Goal: Task Accomplishment & Management: Use online tool/utility

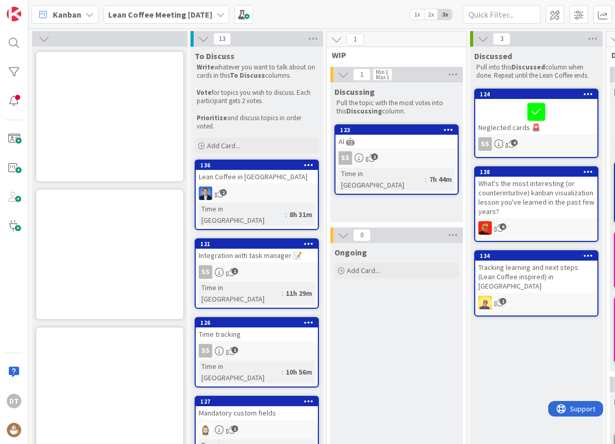
click at [122, 9] on b "Lean Coffee Meeting [DATE]" at bounding box center [160, 14] width 104 height 10
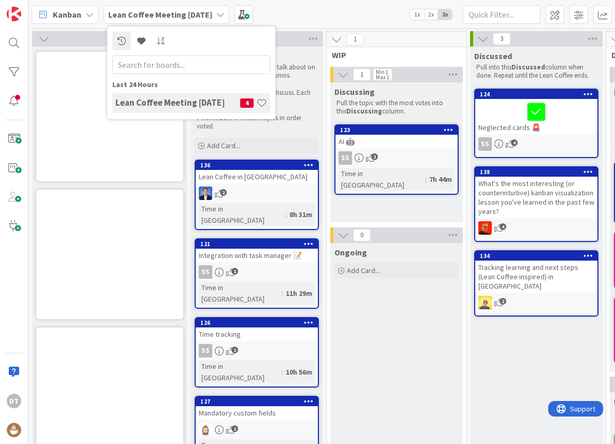
click at [122, 9] on b "Lean Coffee Meeting [DATE]" at bounding box center [160, 14] width 104 height 10
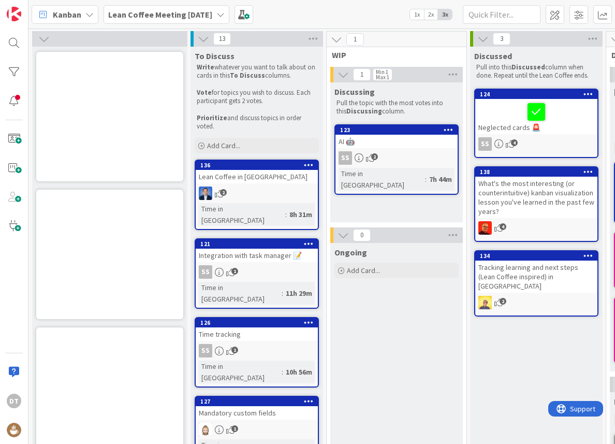
click at [75, 12] on span "Kanban" at bounding box center [67, 14] width 28 height 12
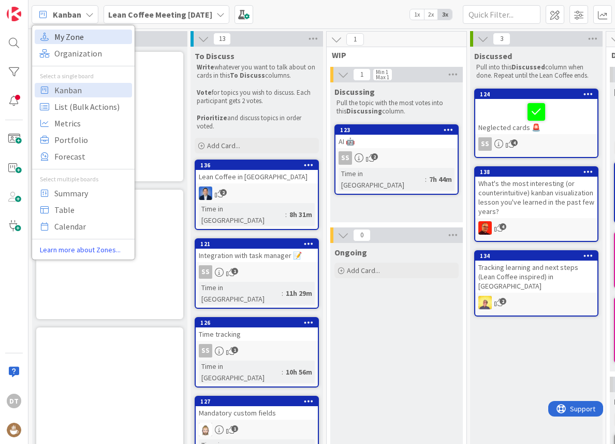
click at [79, 38] on span "My Zone" at bounding box center [91, 37] width 75 height 16
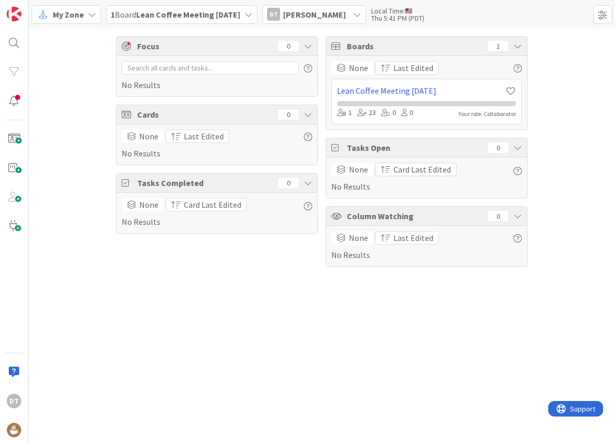
click at [93, 14] on icon at bounding box center [92, 14] width 8 height 8
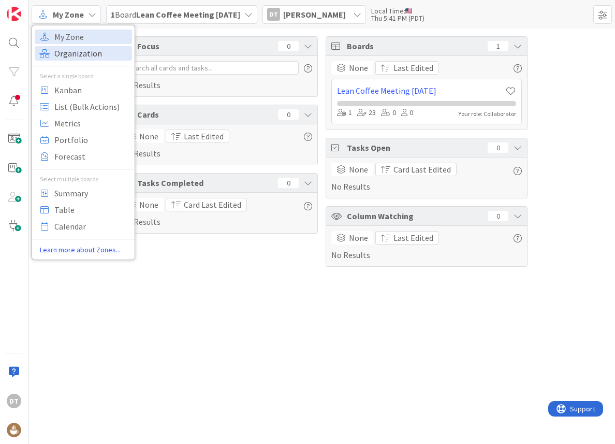
click at [76, 53] on span "Organization" at bounding box center [91, 54] width 75 height 16
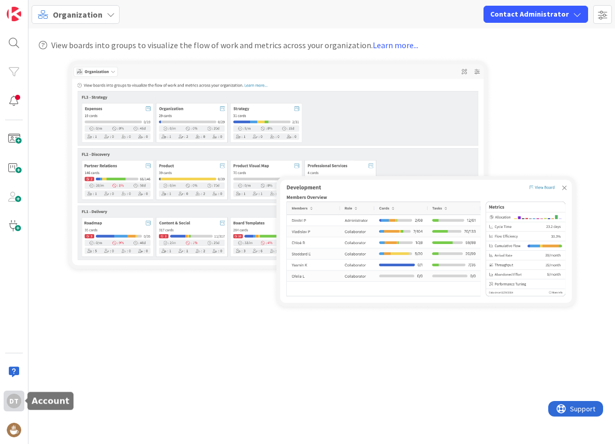
click at [14, 400] on div "DT" at bounding box center [14, 401] width 14 height 14
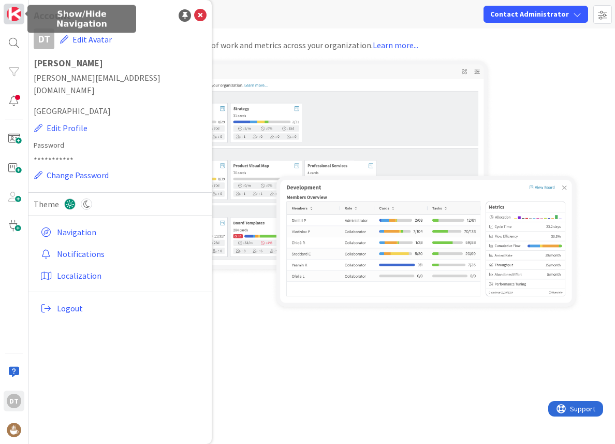
click at [11, 11] on img at bounding box center [14, 14] width 14 height 14
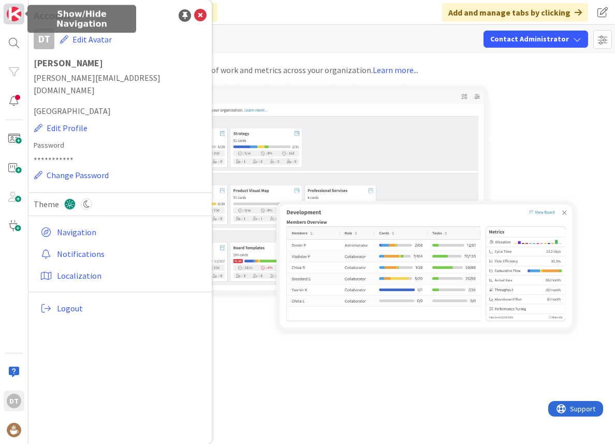
click at [11, 11] on img at bounding box center [14, 14] width 14 height 14
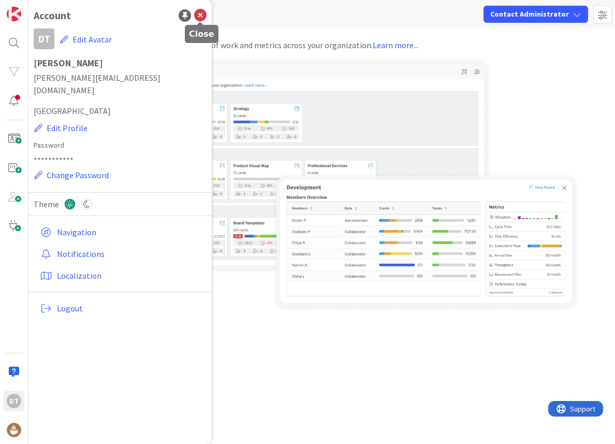
click at [199, 13] on icon at bounding box center [200, 15] width 12 height 12
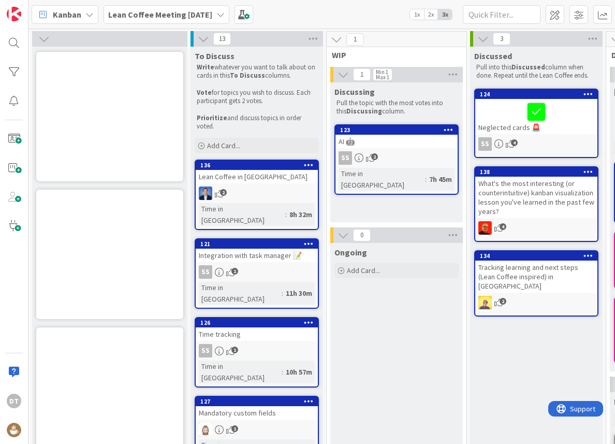
click at [89, 17] on icon at bounding box center [89, 14] width 8 height 8
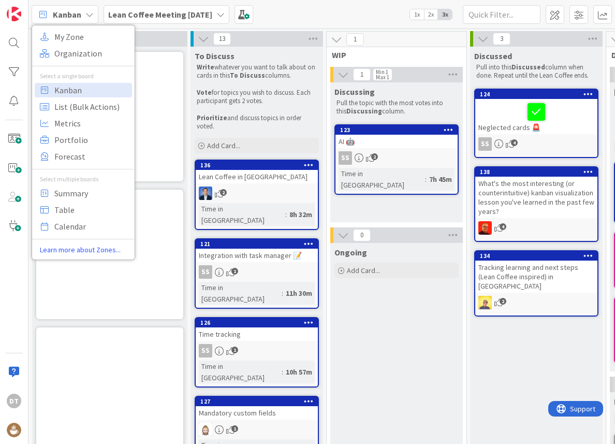
click at [85, 14] on icon at bounding box center [89, 14] width 8 height 8
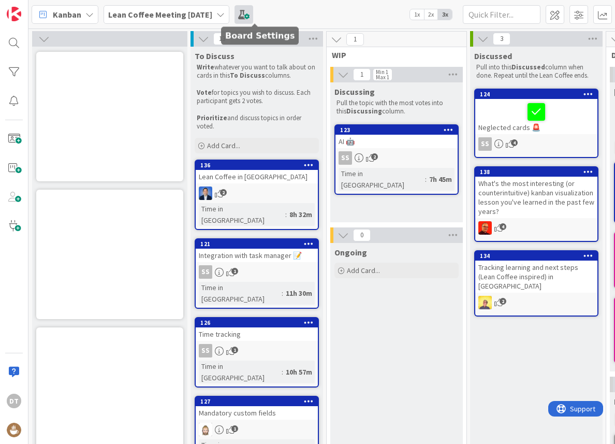
click at [253, 10] on span at bounding box center [244, 14] width 19 height 19
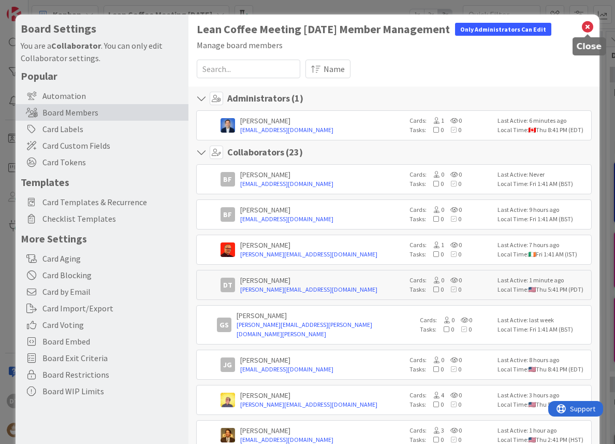
click at [585, 24] on icon at bounding box center [587, 27] width 13 height 14
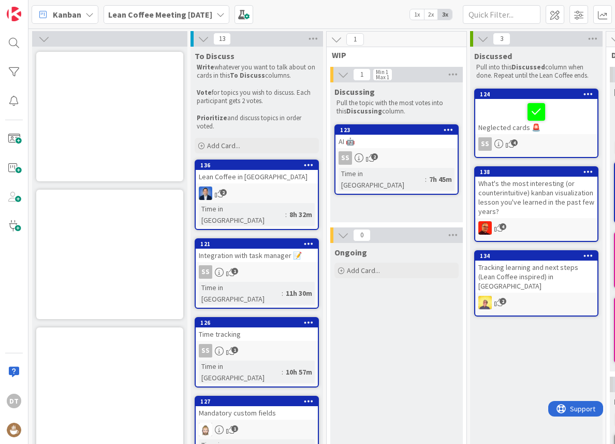
click at [225, 13] on icon at bounding box center [220, 14] width 8 height 8
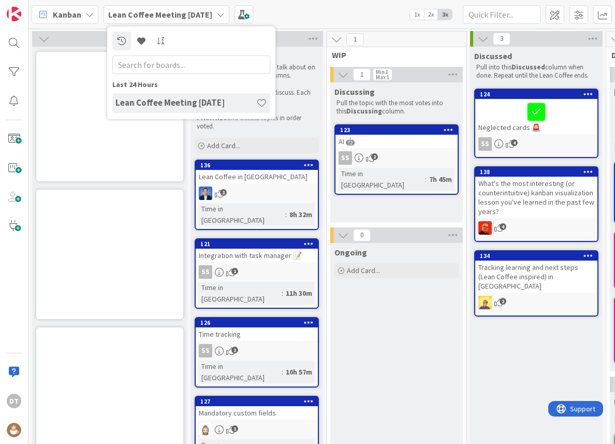
click at [225, 13] on icon at bounding box center [220, 14] width 8 height 8
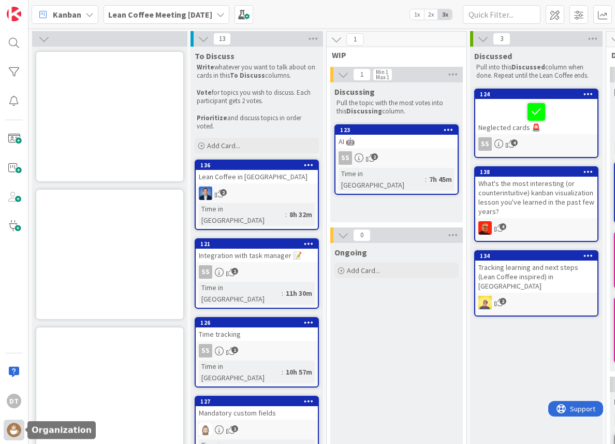
click at [13, 427] on img at bounding box center [14, 430] width 14 height 14
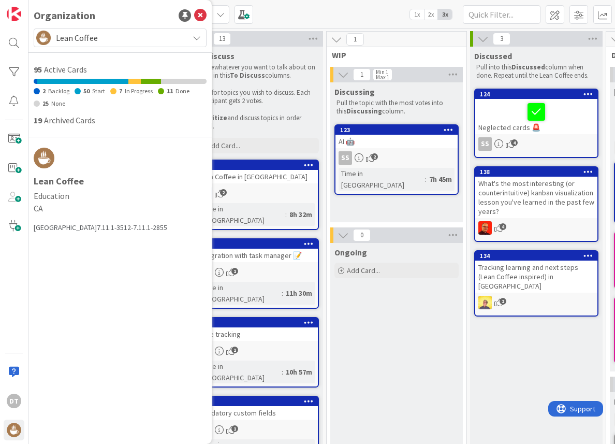
click at [134, 37] on span "Lean Coffee" at bounding box center [119, 38] width 127 height 14
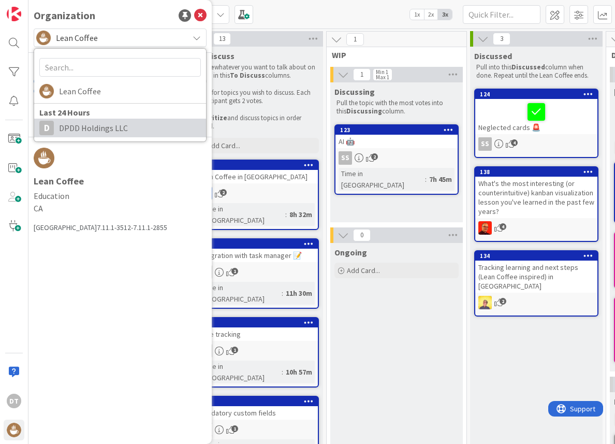
click at [87, 120] on span "DPDD Holdings LLC" at bounding box center [130, 128] width 142 height 16
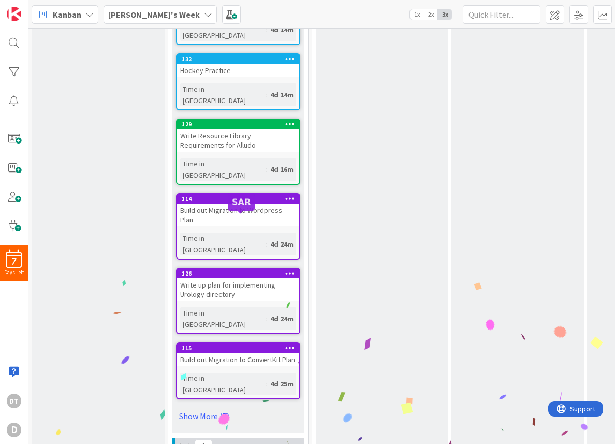
scroll to position [417, 0]
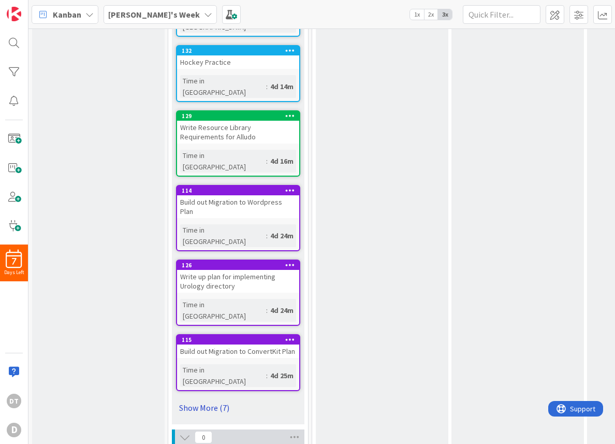
click at [200, 399] on link "Show More (7)" at bounding box center [238, 407] width 124 height 17
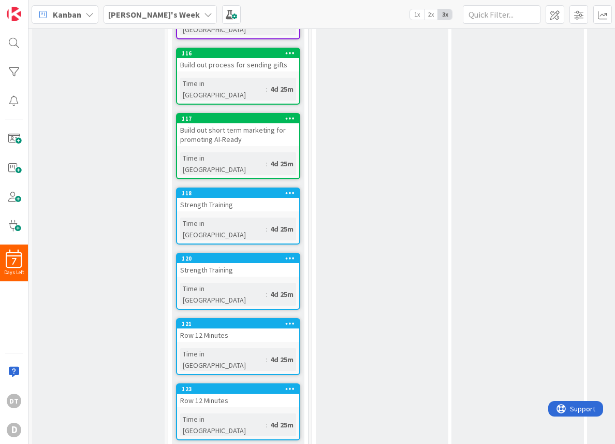
scroll to position [770, 0]
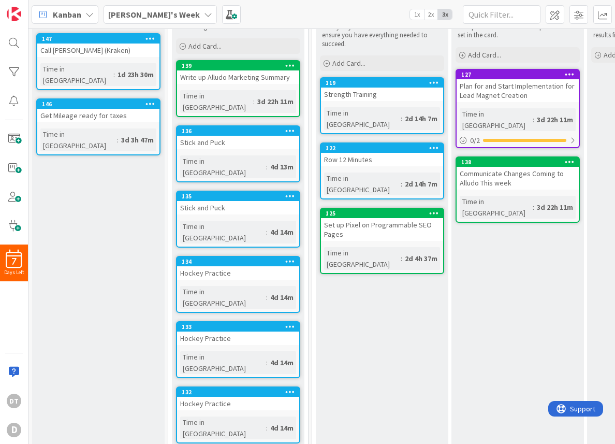
scroll to position [66, 0]
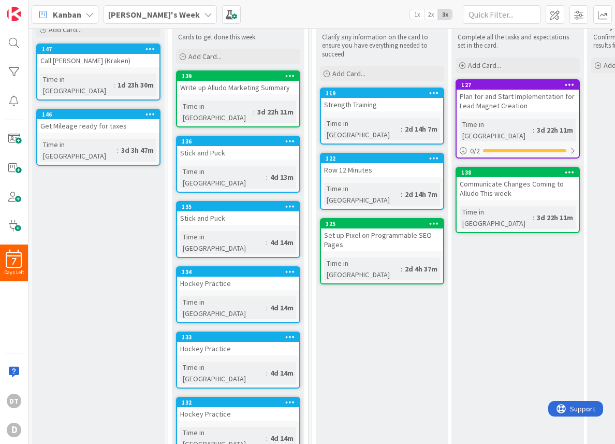
click at [291, 333] on icon at bounding box center [290, 336] width 10 height 7
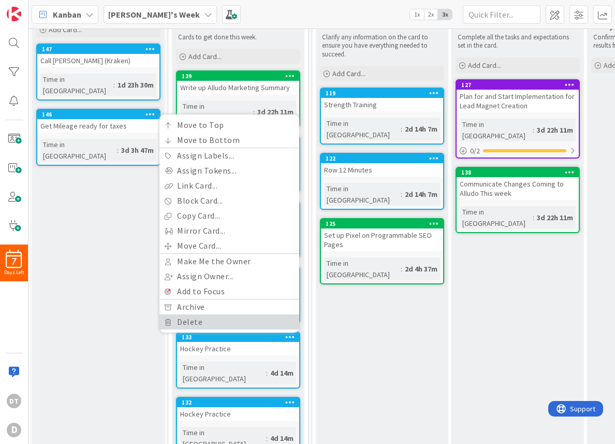
click at [207, 314] on link "Delete" at bounding box center [229, 321] width 140 height 15
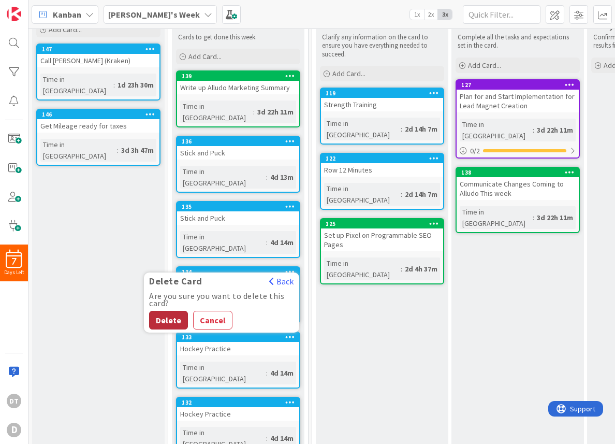
click at [171, 311] on button "Delete" at bounding box center [168, 320] width 39 height 19
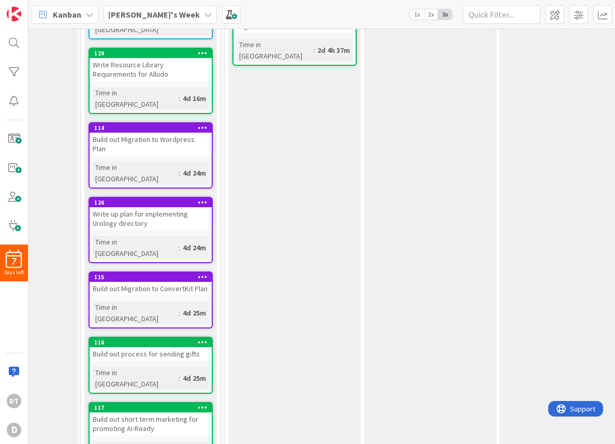
scroll to position [286, 88]
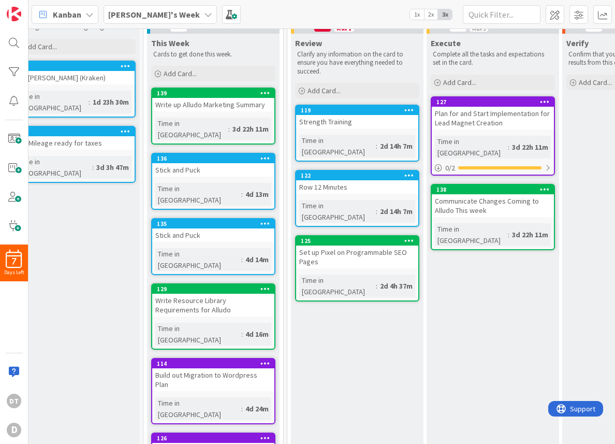
scroll to position [49, 0]
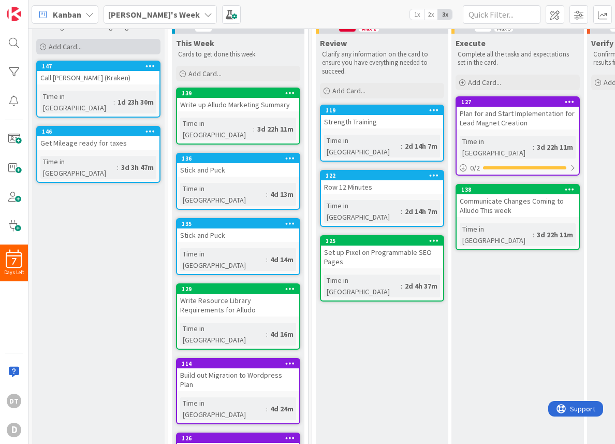
click at [68, 43] on span "Add Card..." at bounding box center [65, 46] width 33 height 9
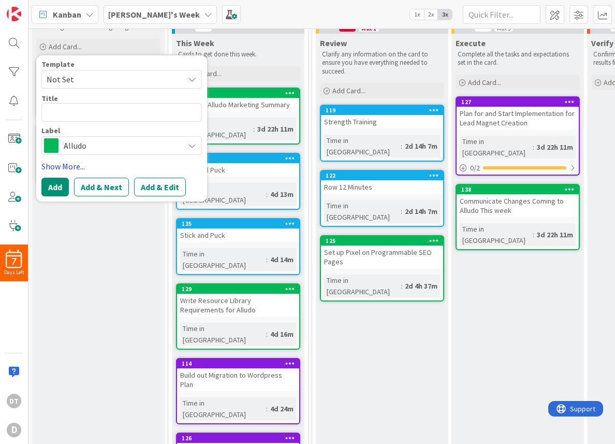
click at [64, 163] on link "Show More..." at bounding box center [121, 166] width 161 height 12
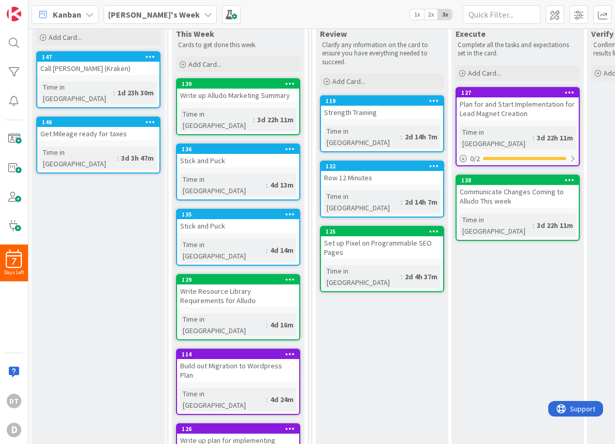
scroll to position [0, 0]
